Goal: Task Accomplishment & Management: Use online tool/utility

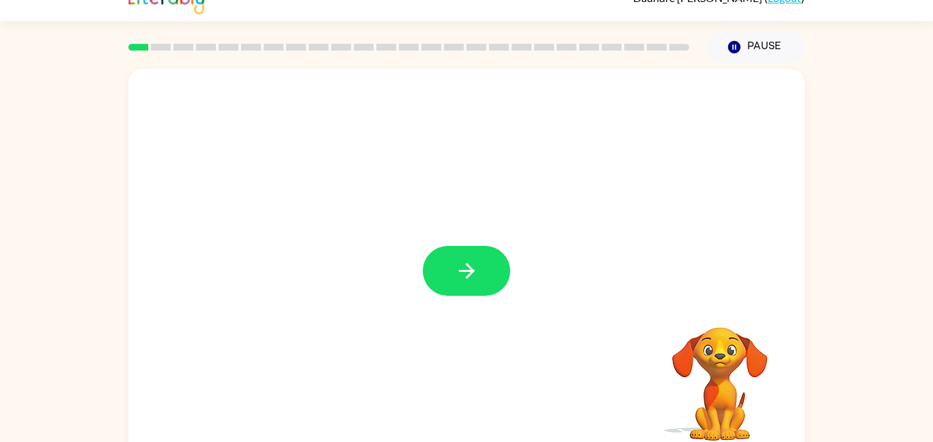
scroll to position [38, 0]
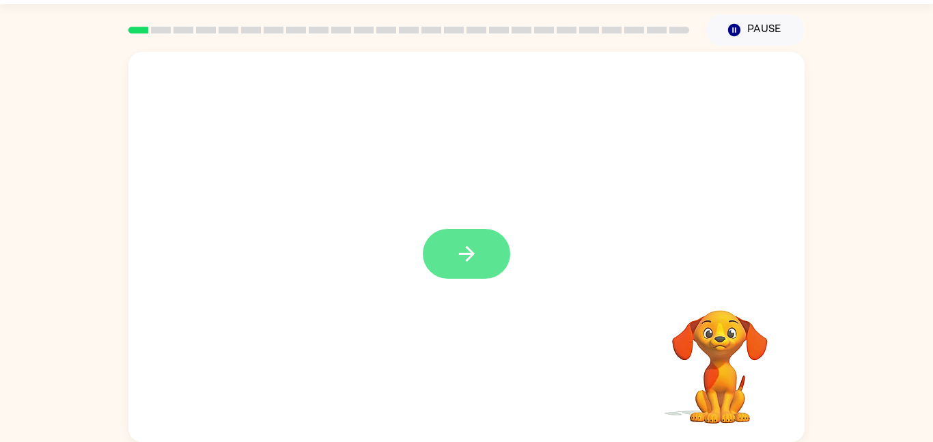
click at [467, 245] on icon "button" at bounding box center [467, 254] width 24 height 24
click at [53, 172] on div "Your browser must support playing .mp4 files to use Literably. Please try using…" at bounding box center [466, 244] width 933 height 396
click at [362, 174] on div at bounding box center [466, 135] width 649 height 112
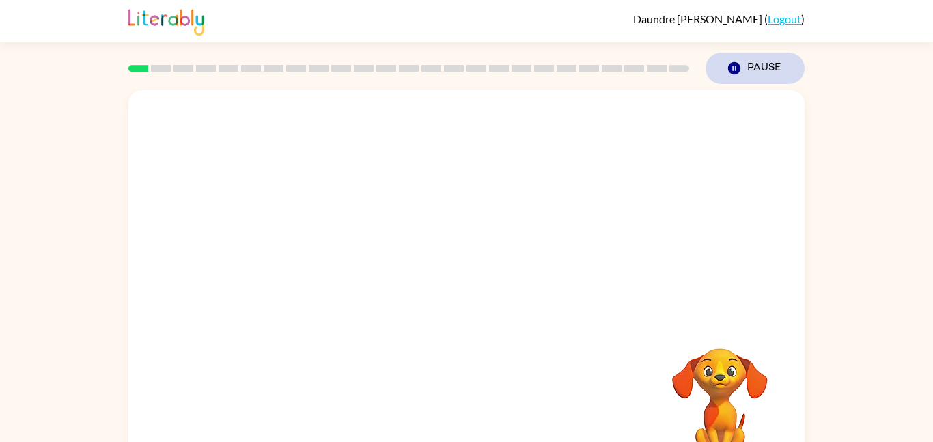
click at [763, 58] on button "Pause Pause" at bounding box center [755, 68] width 99 height 31
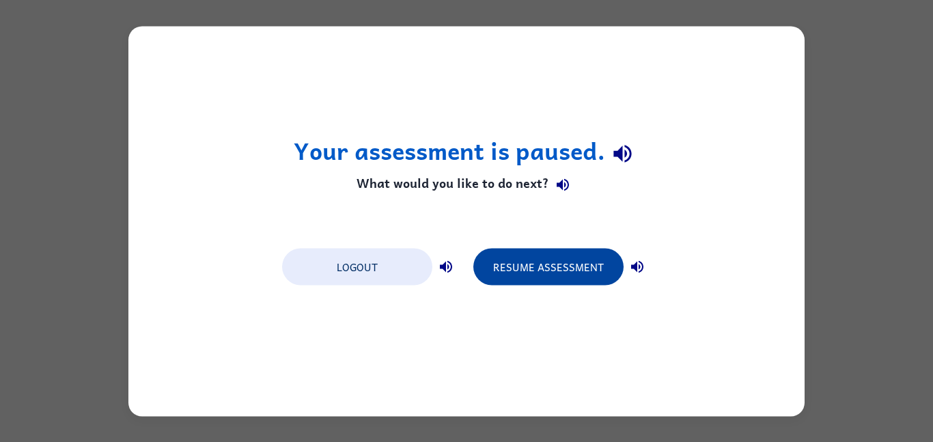
click at [591, 275] on button "Resume Assessment" at bounding box center [549, 266] width 150 height 37
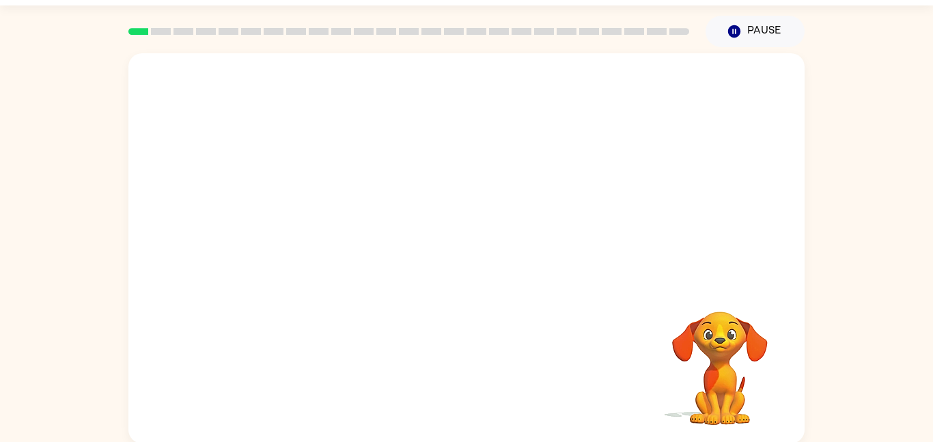
scroll to position [38, 0]
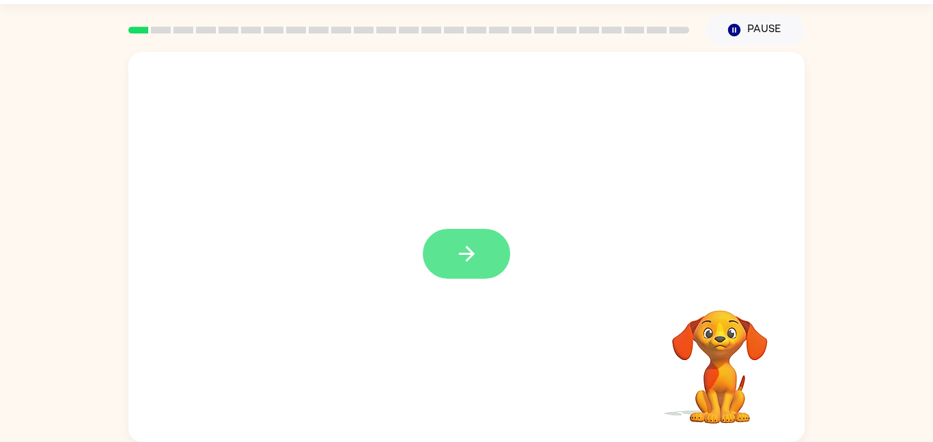
click at [479, 274] on button "button" at bounding box center [466, 254] width 87 height 50
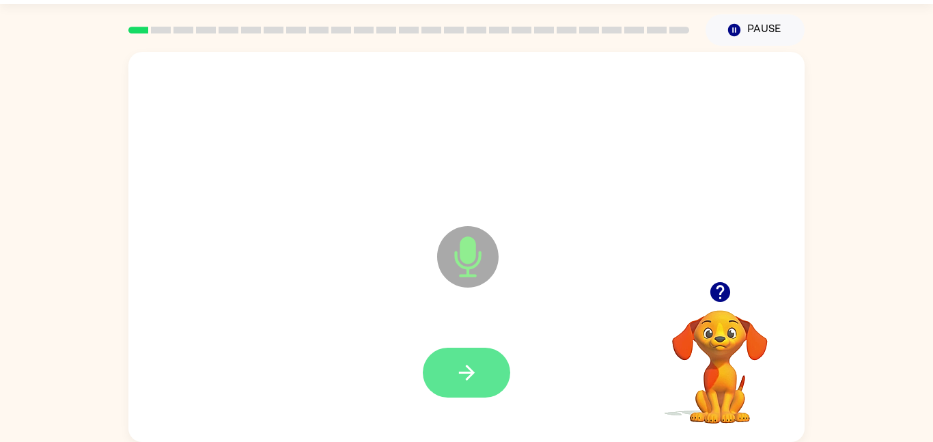
click at [450, 395] on button "button" at bounding box center [466, 373] width 87 height 50
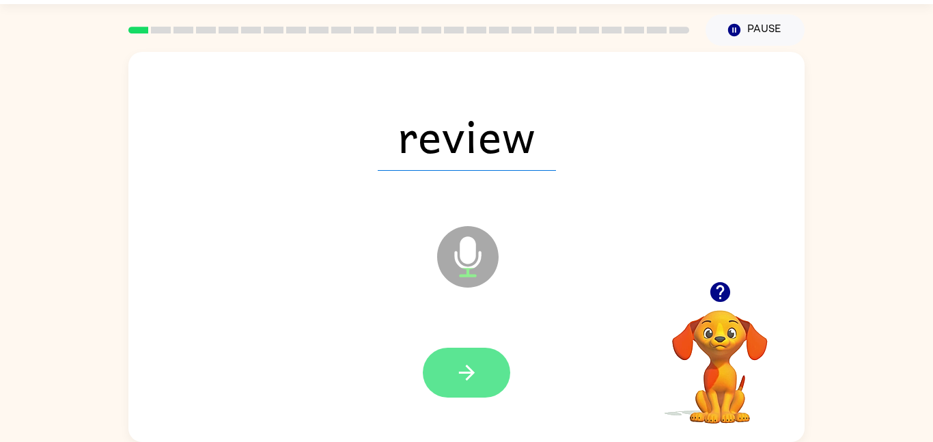
click at [492, 366] on button "button" at bounding box center [466, 373] width 87 height 50
click at [491, 374] on button "button" at bounding box center [466, 373] width 87 height 50
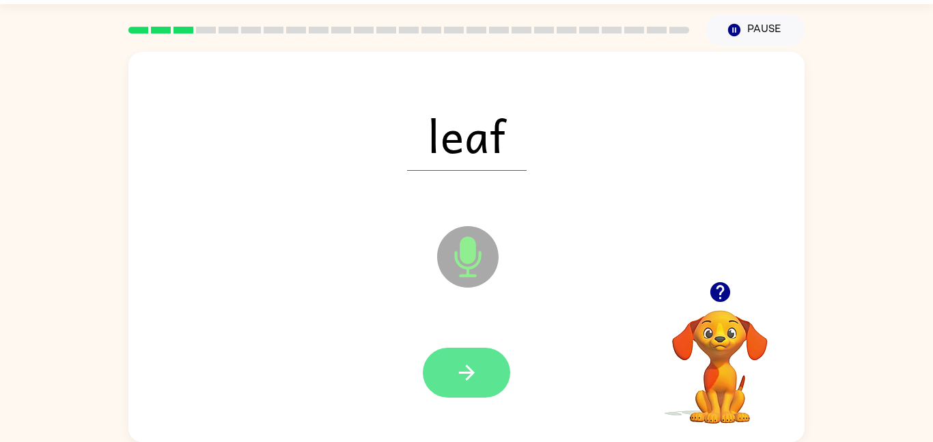
click at [466, 374] on icon "button" at bounding box center [467, 373] width 24 height 24
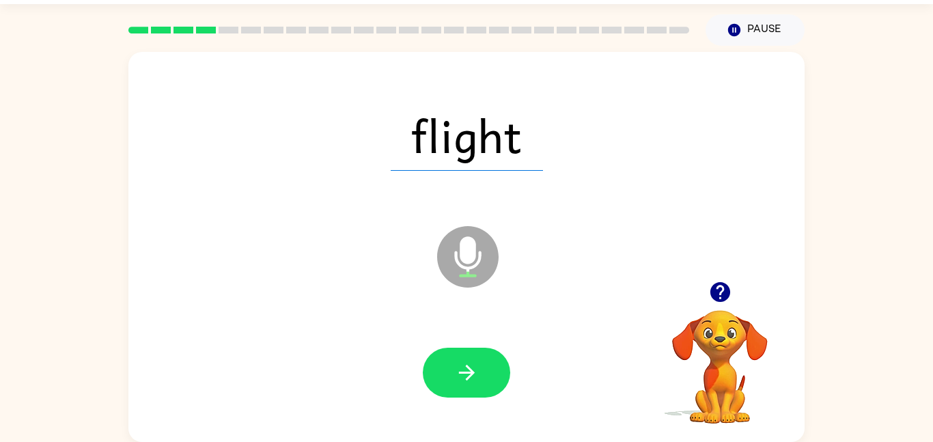
click at [466, 374] on icon "button" at bounding box center [467, 373] width 24 height 24
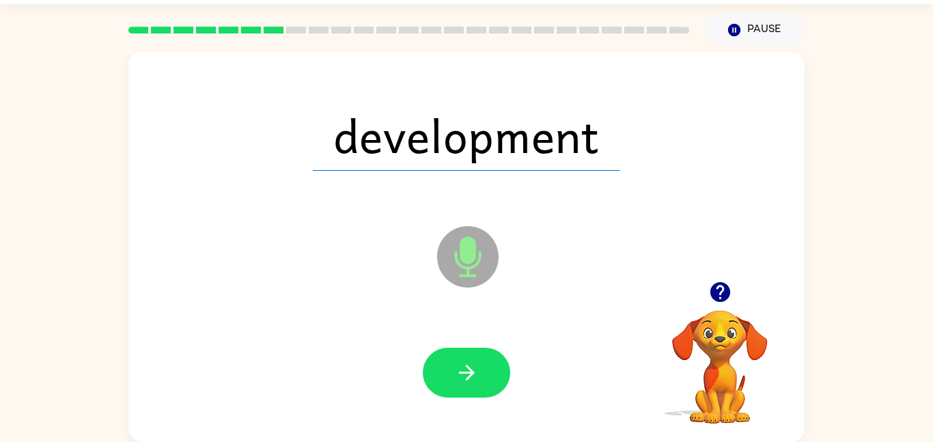
click at [466, 374] on icon "button" at bounding box center [467, 373] width 24 height 24
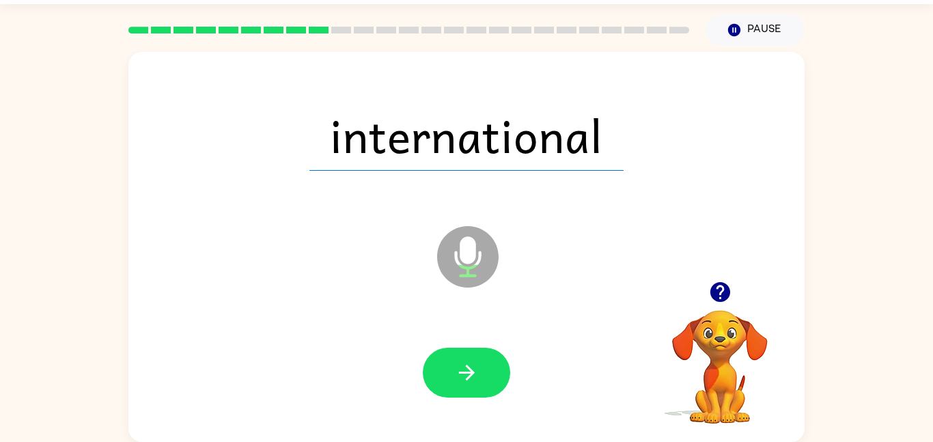
click at [466, 374] on icon "button" at bounding box center [467, 373] width 24 height 24
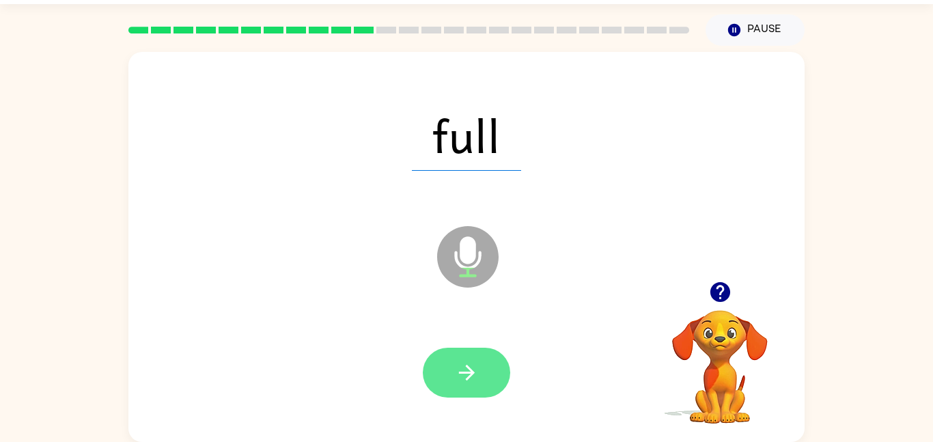
click at [466, 365] on icon "button" at bounding box center [467, 373] width 16 height 16
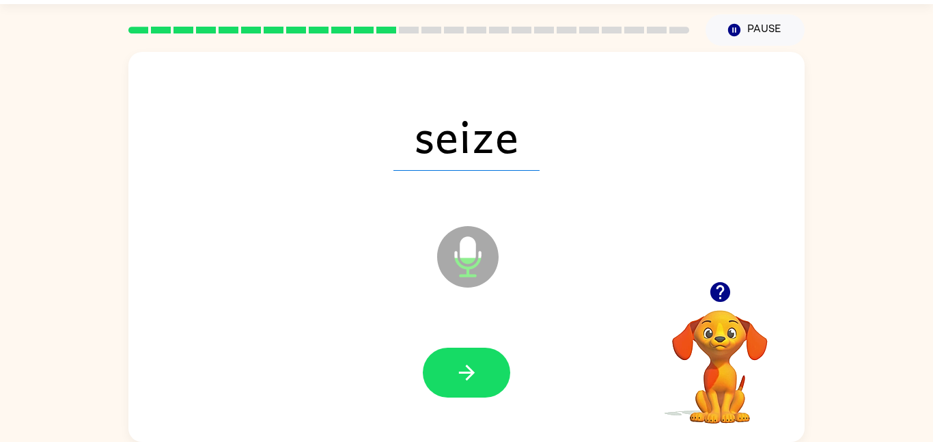
click at [466, 365] on icon "button" at bounding box center [467, 373] width 16 height 16
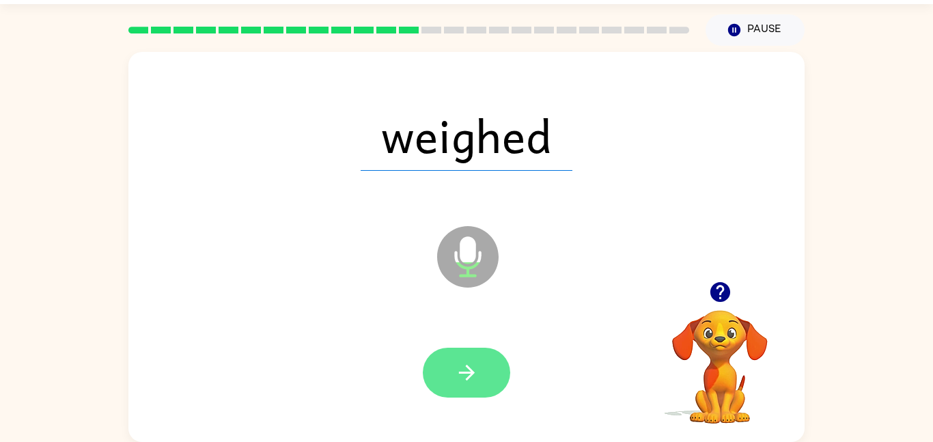
click at [469, 369] on icon "button" at bounding box center [467, 373] width 16 height 16
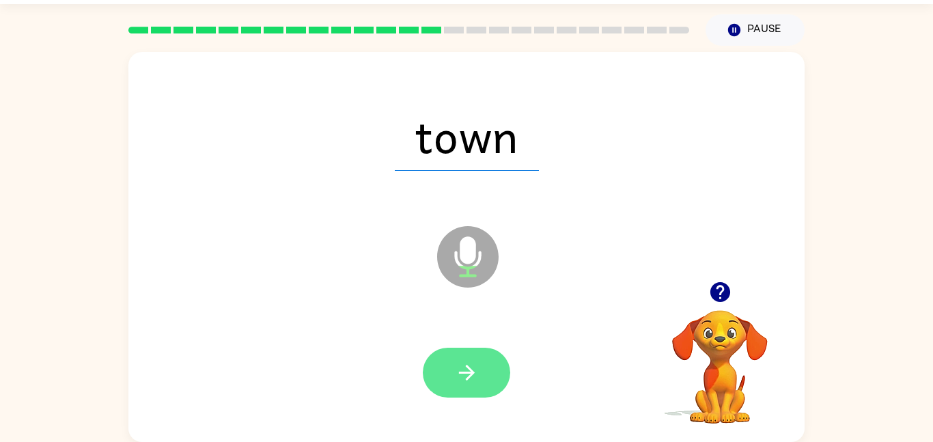
click at [449, 377] on button "button" at bounding box center [466, 373] width 87 height 50
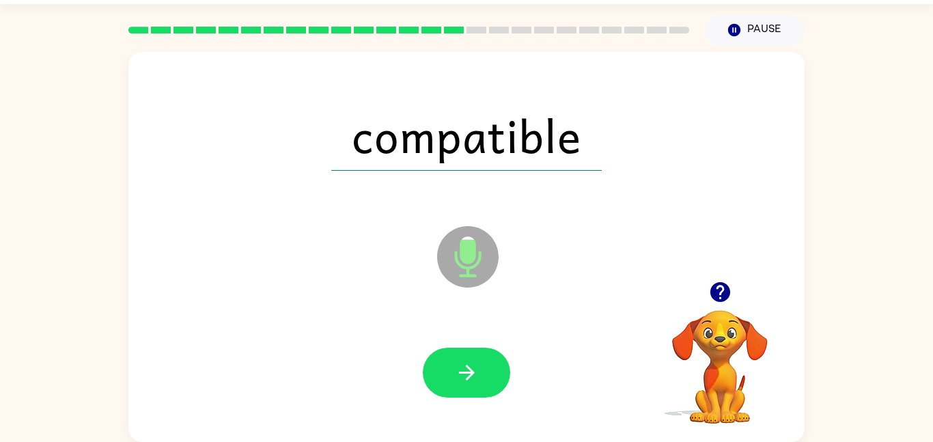
click at [449, 377] on button "button" at bounding box center [466, 373] width 87 height 50
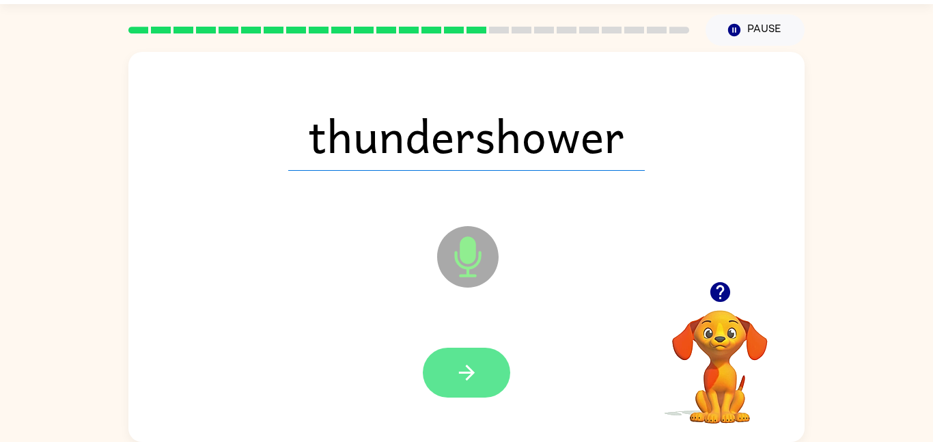
click at [452, 382] on button "button" at bounding box center [466, 373] width 87 height 50
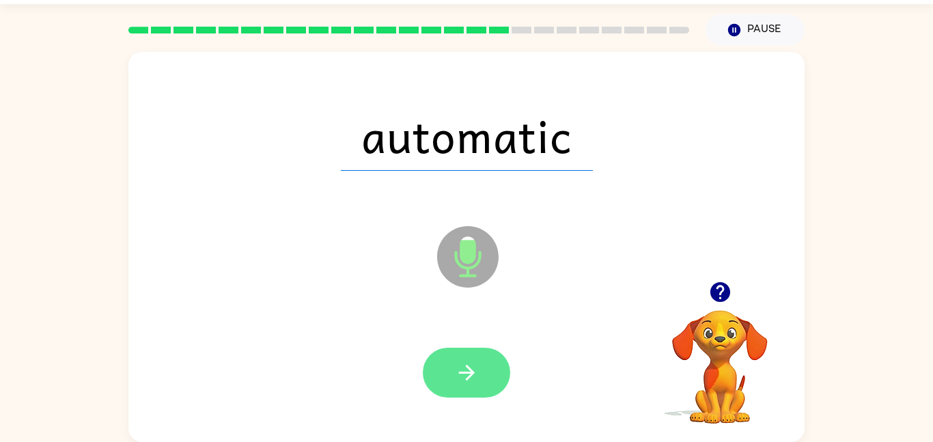
click at [460, 394] on button "button" at bounding box center [466, 373] width 87 height 50
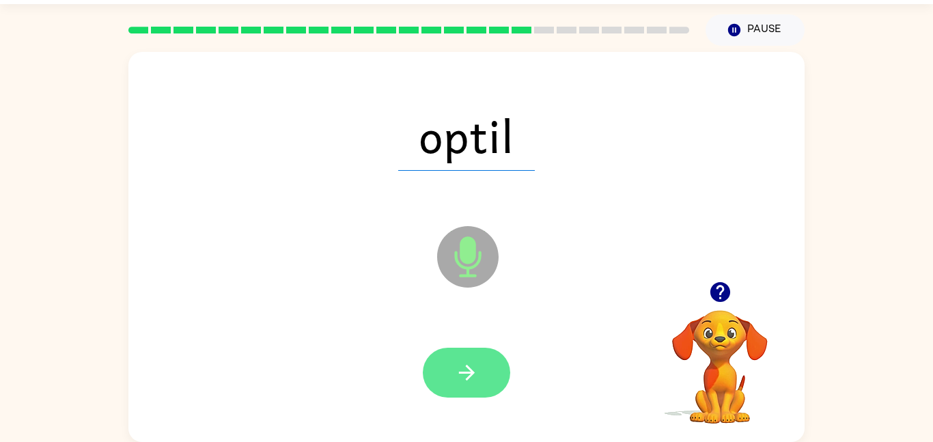
click at [482, 362] on button "button" at bounding box center [466, 373] width 87 height 50
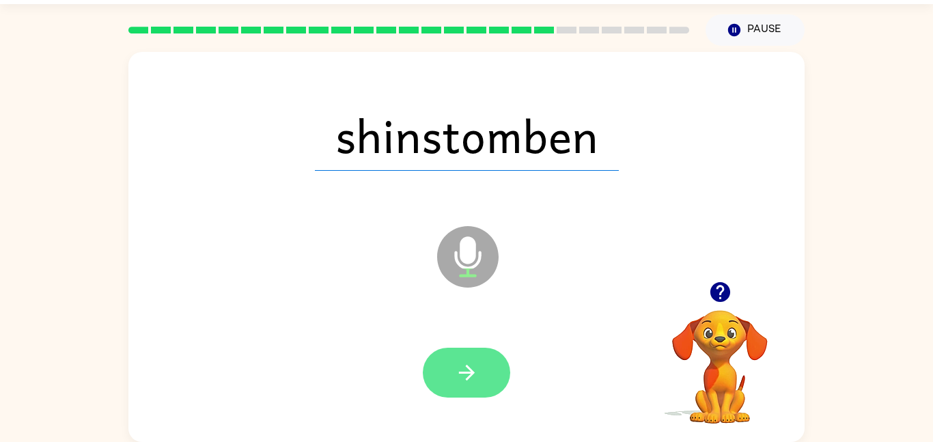
click at [435, 359] on button "button" at bounding box center [466, 373] width 87 height 50
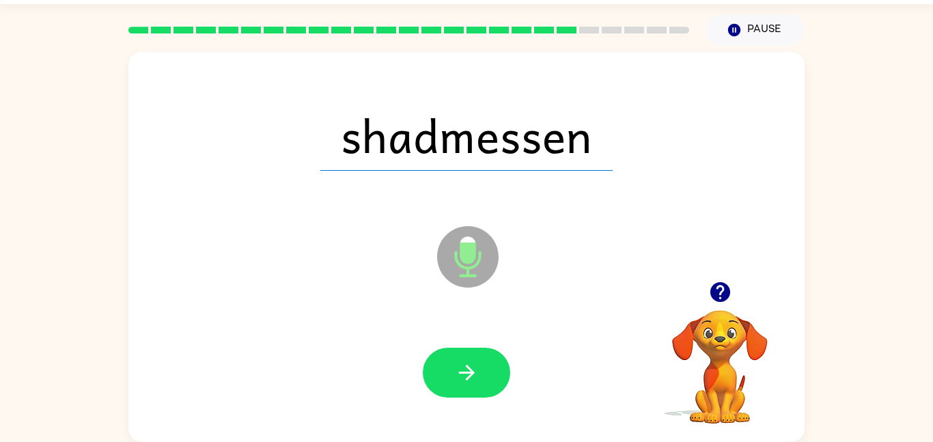
click at [435, 359] on button "button" at bounding box center [466, 373] width 87 height 50
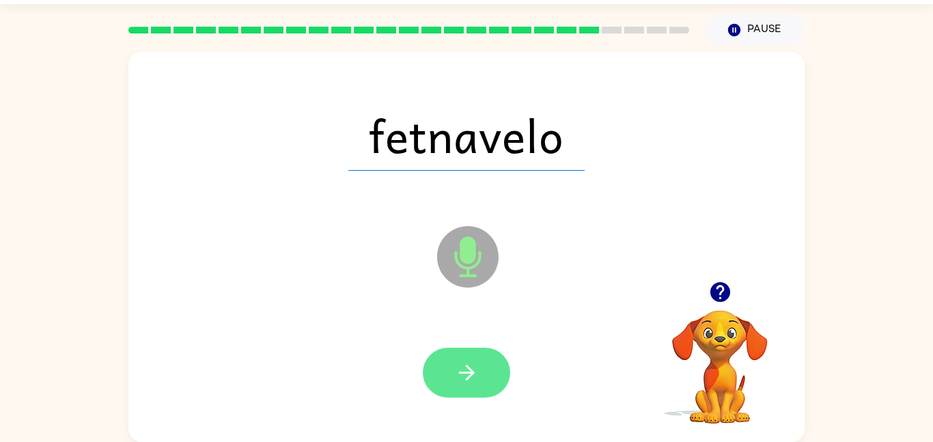
click at [445, 376] on button "button" at bounding box center [466, 373] width 87 height 50
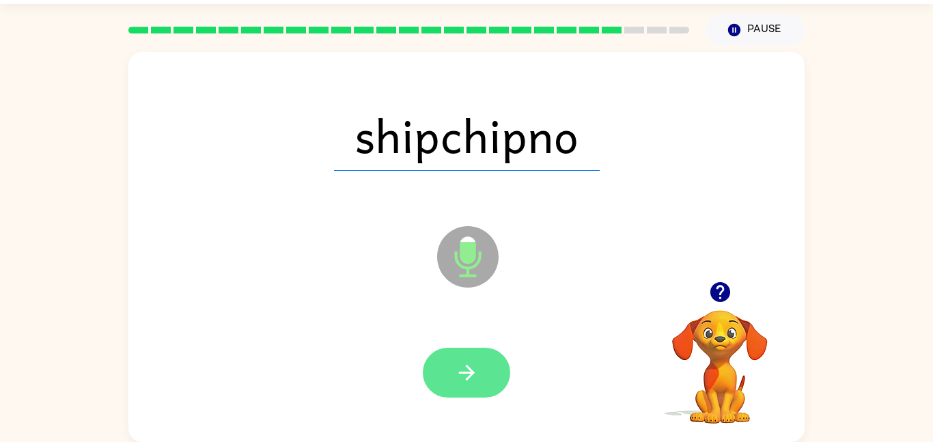
click at [458, 376] on icon "button" at bounding box center [467, 373] width 24 height 24
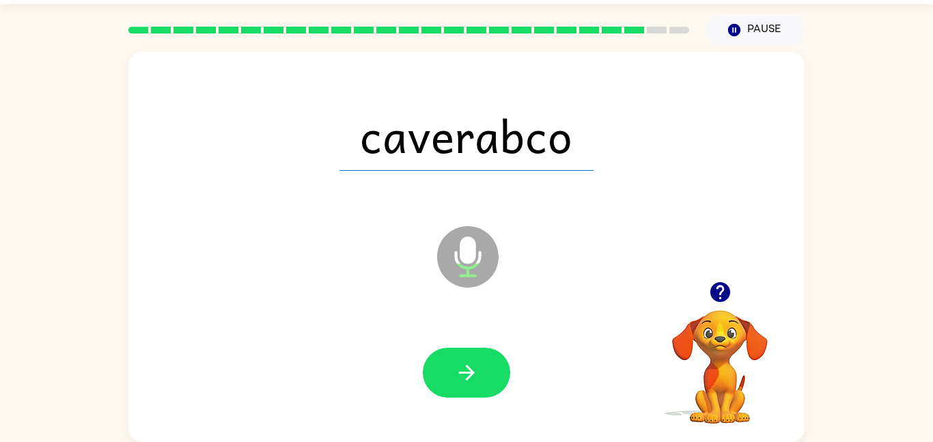
click at [458, 376] on icon "button" at bounding box center [467, 373] width 24 height 24
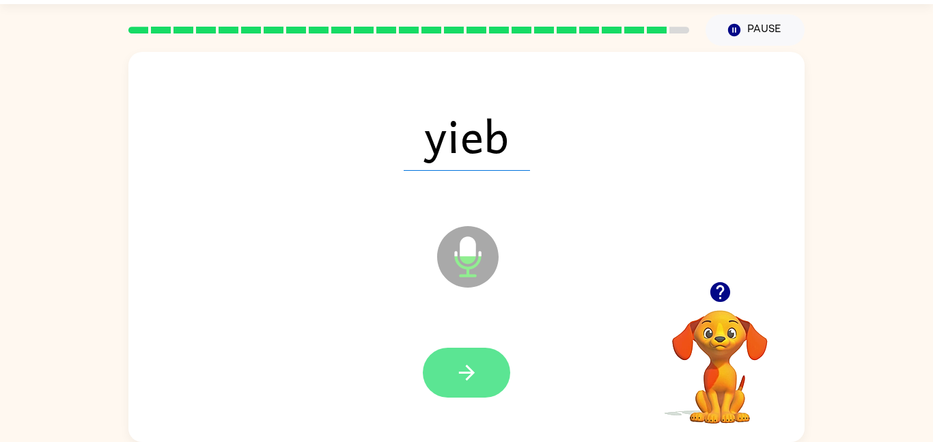
click at [458, 372] on icon "button" at bounding box center [467, 373] width 24 height 24
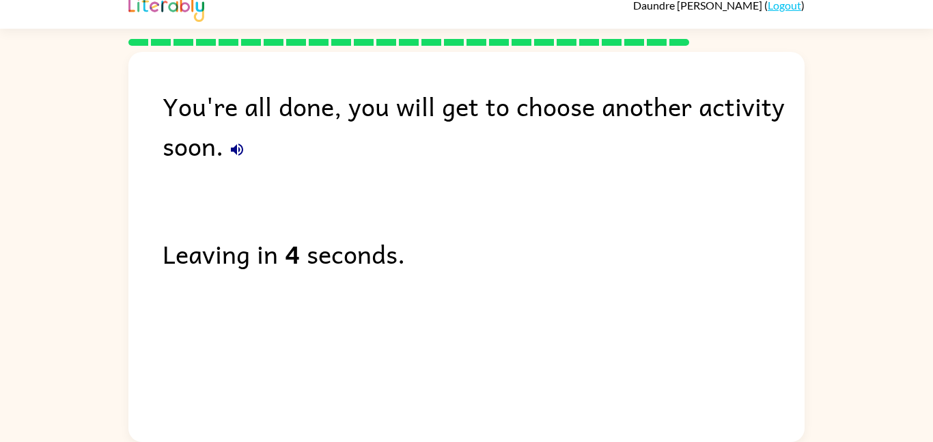
scroll to position [11, 0]
